Goal: Task Accomplishment & Management: Use online tool/utility

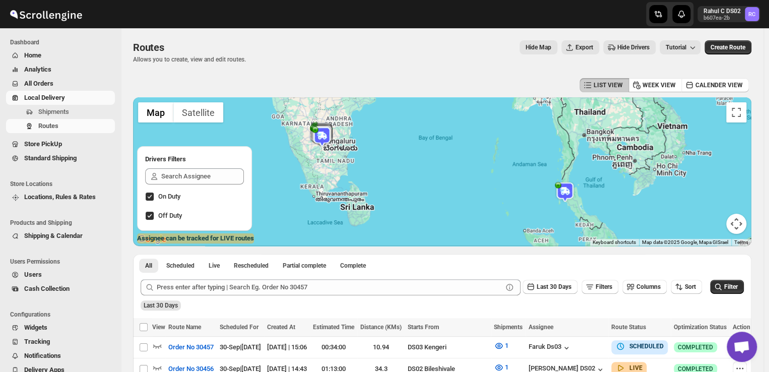
click at [58, 109] on span "Shipments" at bounding box center [53, 112] width 31 height 8
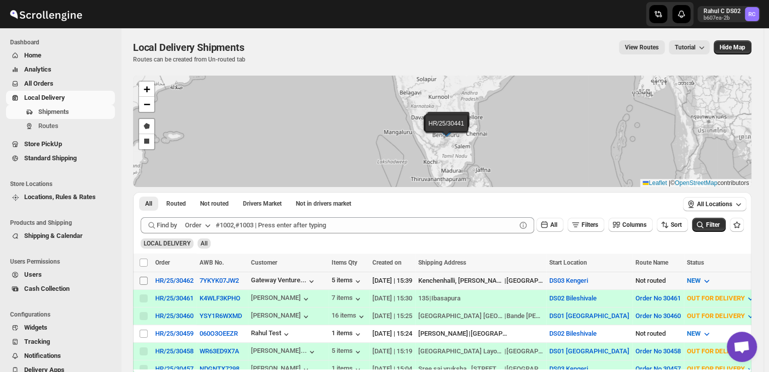
click at [145, 279] on input "Select shipment" at bounding box center [144, 281] width 8 height 8
checkbox input "true"
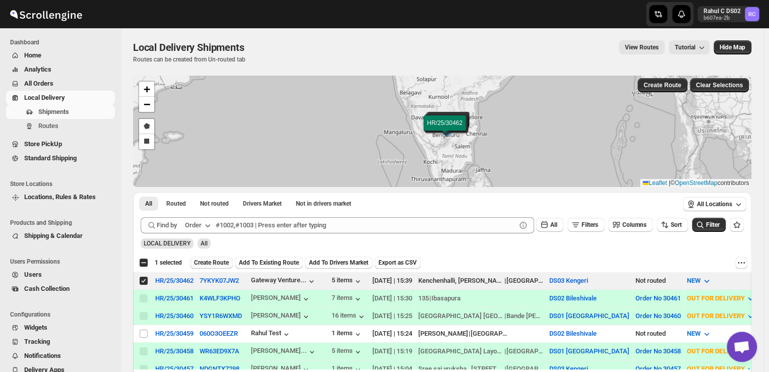
click at [210, 262] on span "Create Route" at bounding box center [211, 263] width 35 height 8
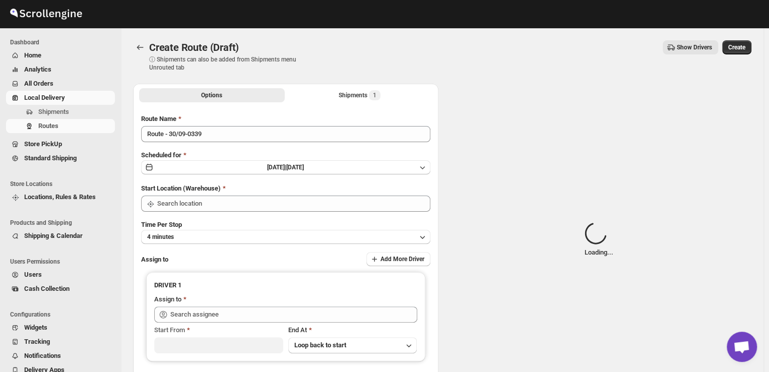
type input "DS03 Kengeri"
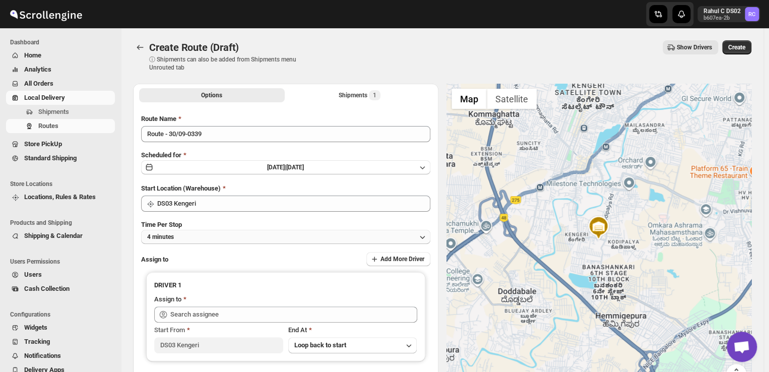
click at [198, 238] on button "4 minutes" at bounding box center [285, 237] width 289 height 14
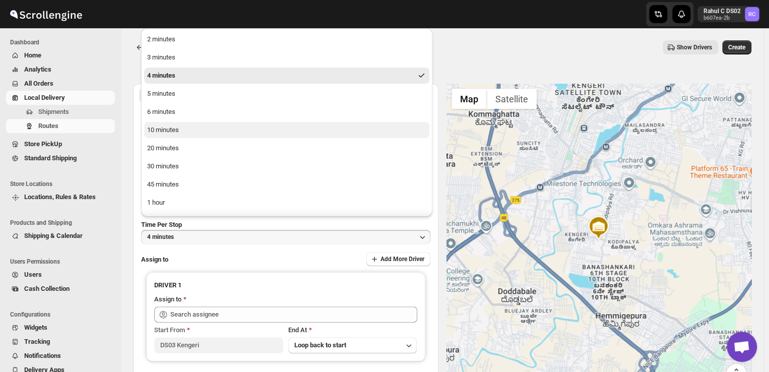
click at [190, 132] on button "10 minutes" at bounding box center [286, 130] width 285 height 16
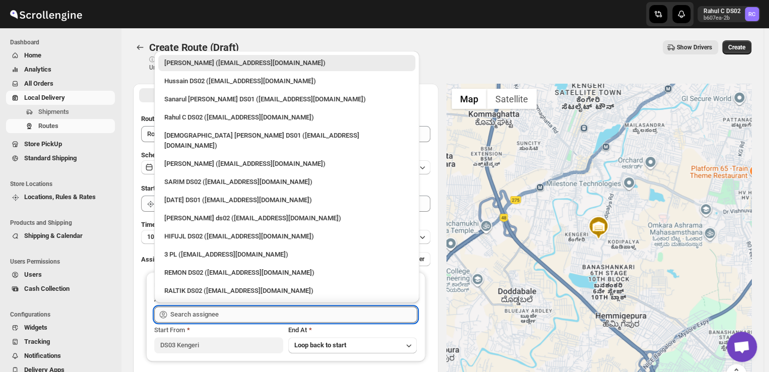
click at [231, 313] on input "text" at bounding box center [293, 314] width 247 height 16
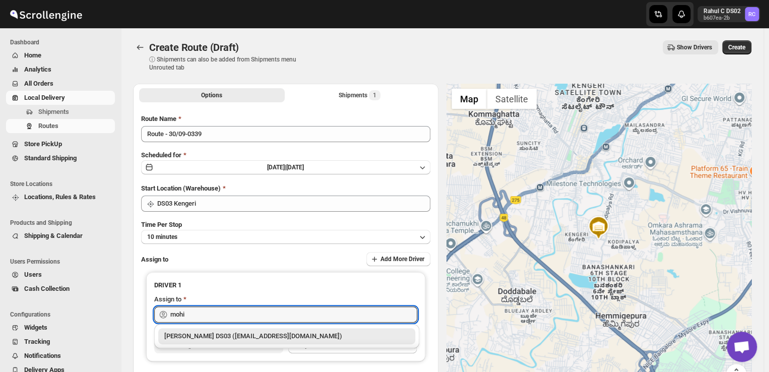
click at [227, 333] on div "[PERSON_NAME] DS03 ([EMAIL_ADDRESS][DOMAIN_NAME])" at bounding box center [286, 336] width 245 height 10
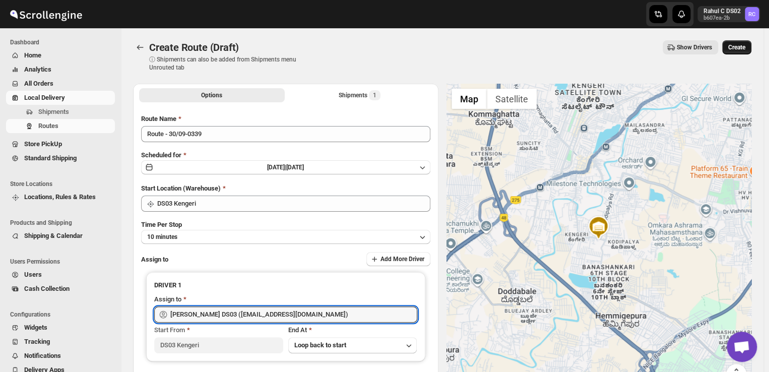
type input "[PERSON_NAME] DS03 ([EMAIL_ADDRESS][DOMAIN_NAME])"
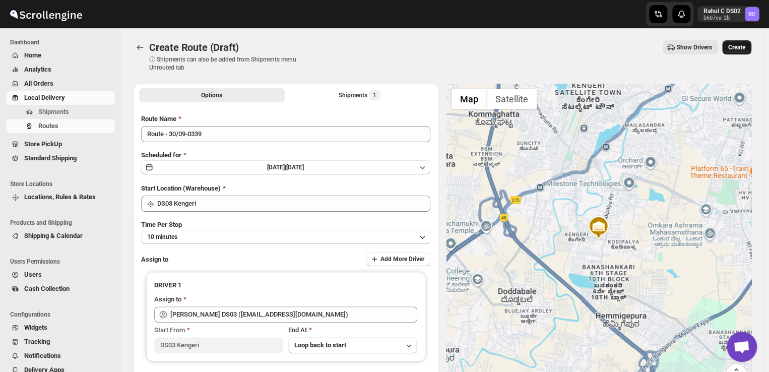
click at [745, 44] on span "Create" at bounding box center [736, 47] width 17 height 8
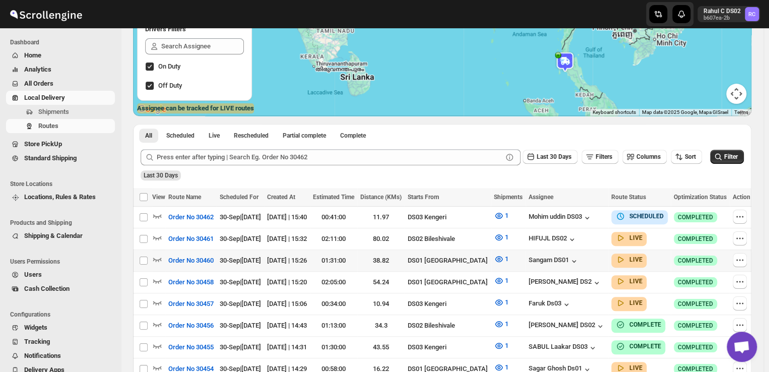
scroll to position [133, 0]
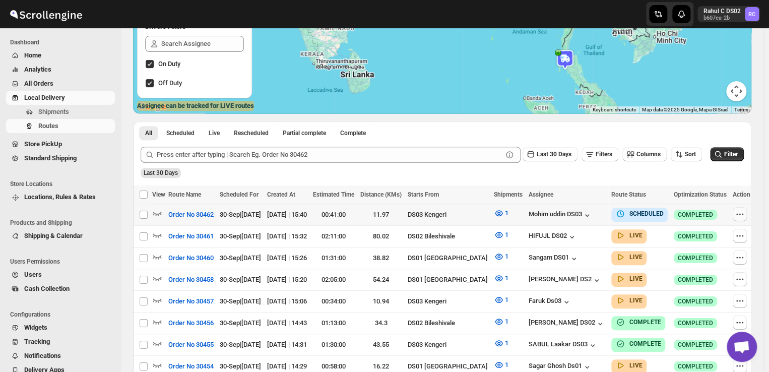
click at [740, 215] on icon "button" at bounding box center [740, 214] width 10 height 10
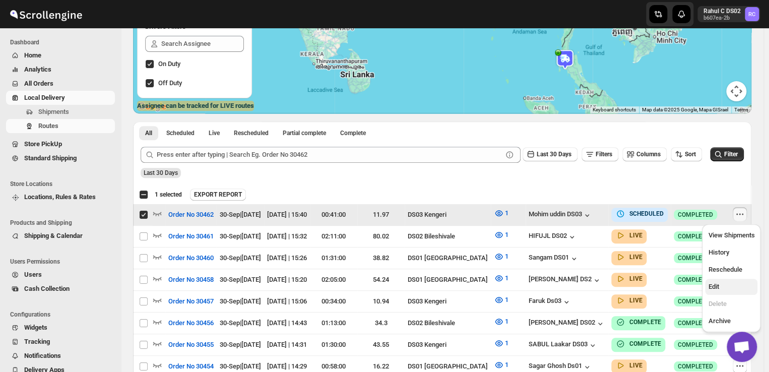
click at [715, 287] on span "Edit" at bounding box center [713, 287] width 11 height 8
checkbox input "false"
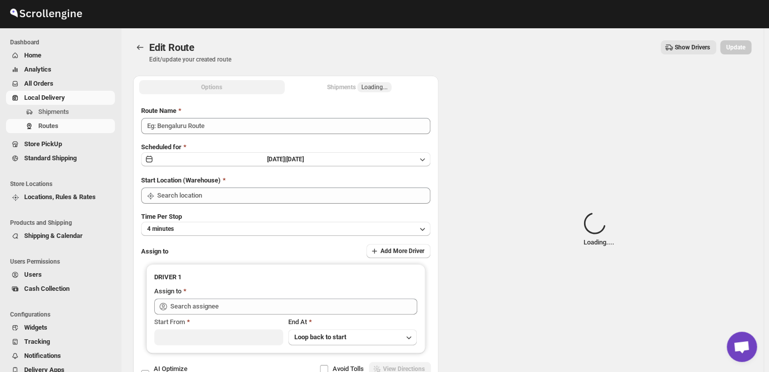
type input "Order No 30462"
type input "DS03 Kengeri"
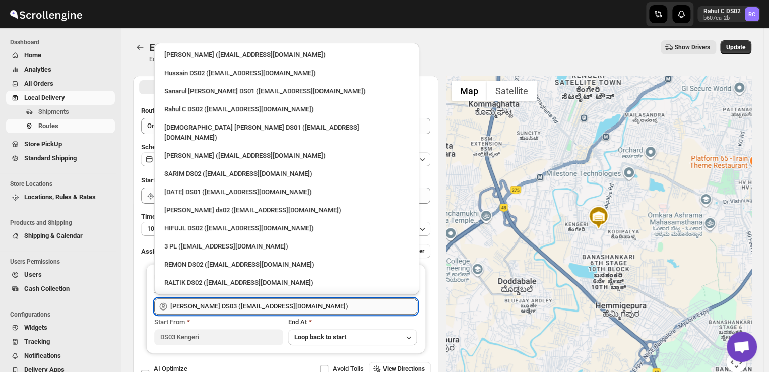
click at [311, 305] on input "[PERSON_NAME] DS03 ([EMAIL_ADDRESS][DOMAIN_NAME])" at bounding box center [293, 306] width 247 height 16
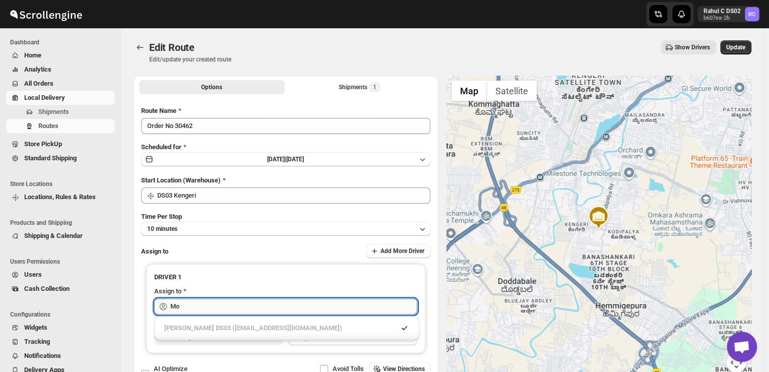
type input "M"
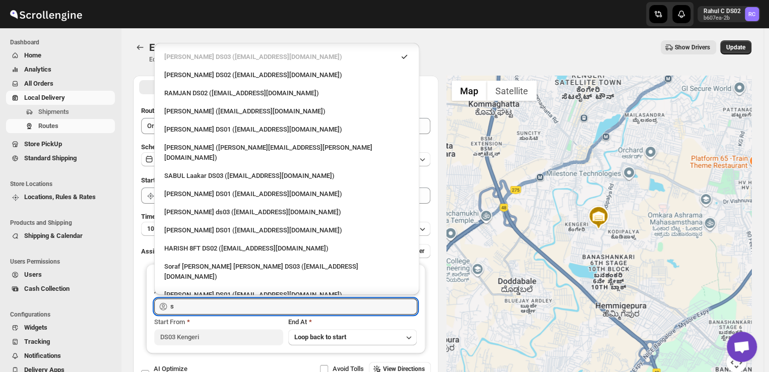
scroll to position [518, 0]
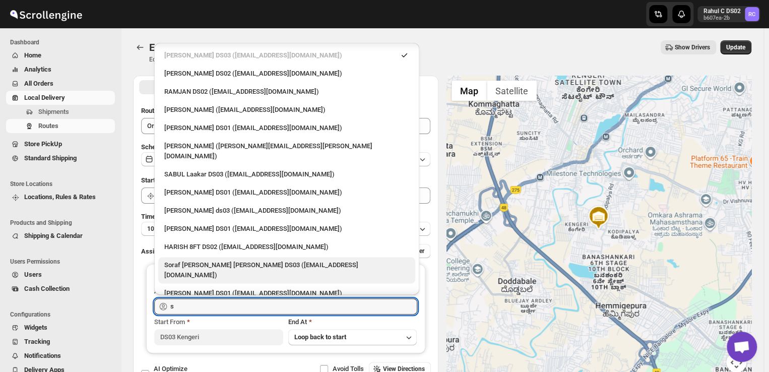
click at [228, 260] on div "Soraf [PERSON_NAME] [PERSON_NAME] DS03 ([EMAIL_ADDRESS][DOMAIN_NAME])" at bounding box center [286, 270] width 245 height 20
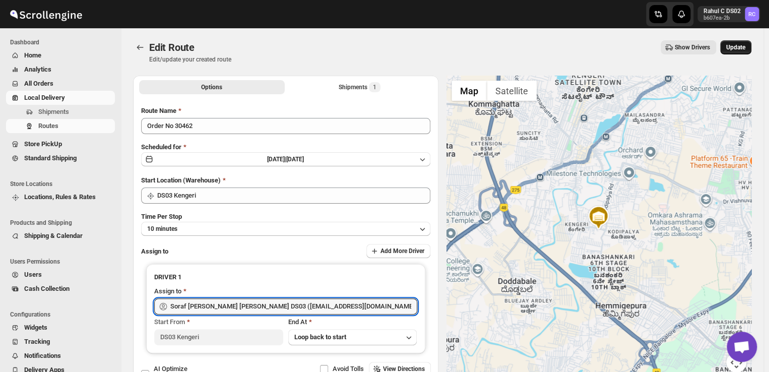
type input "Soraf [PERSON_NAME] [PERSON_NAME] DS03 ([EMAIL_ADDRESS][DOMAIN_NAME])"
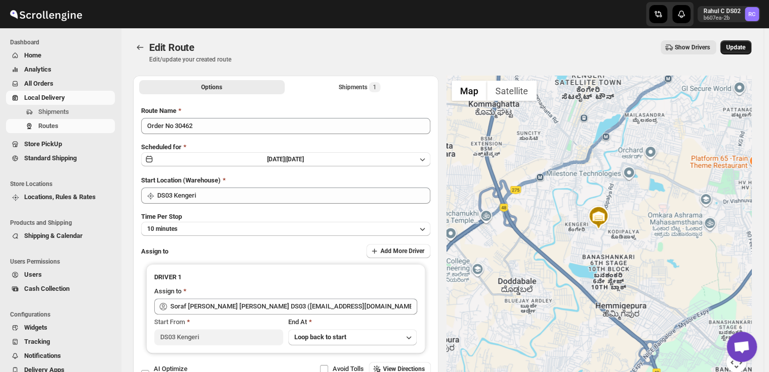
click at [743, 44] on span "Update" at bounding box center [735, 47] width 19 height 8
